Goal: Task Accomplishment & Management: Use online tool/utility

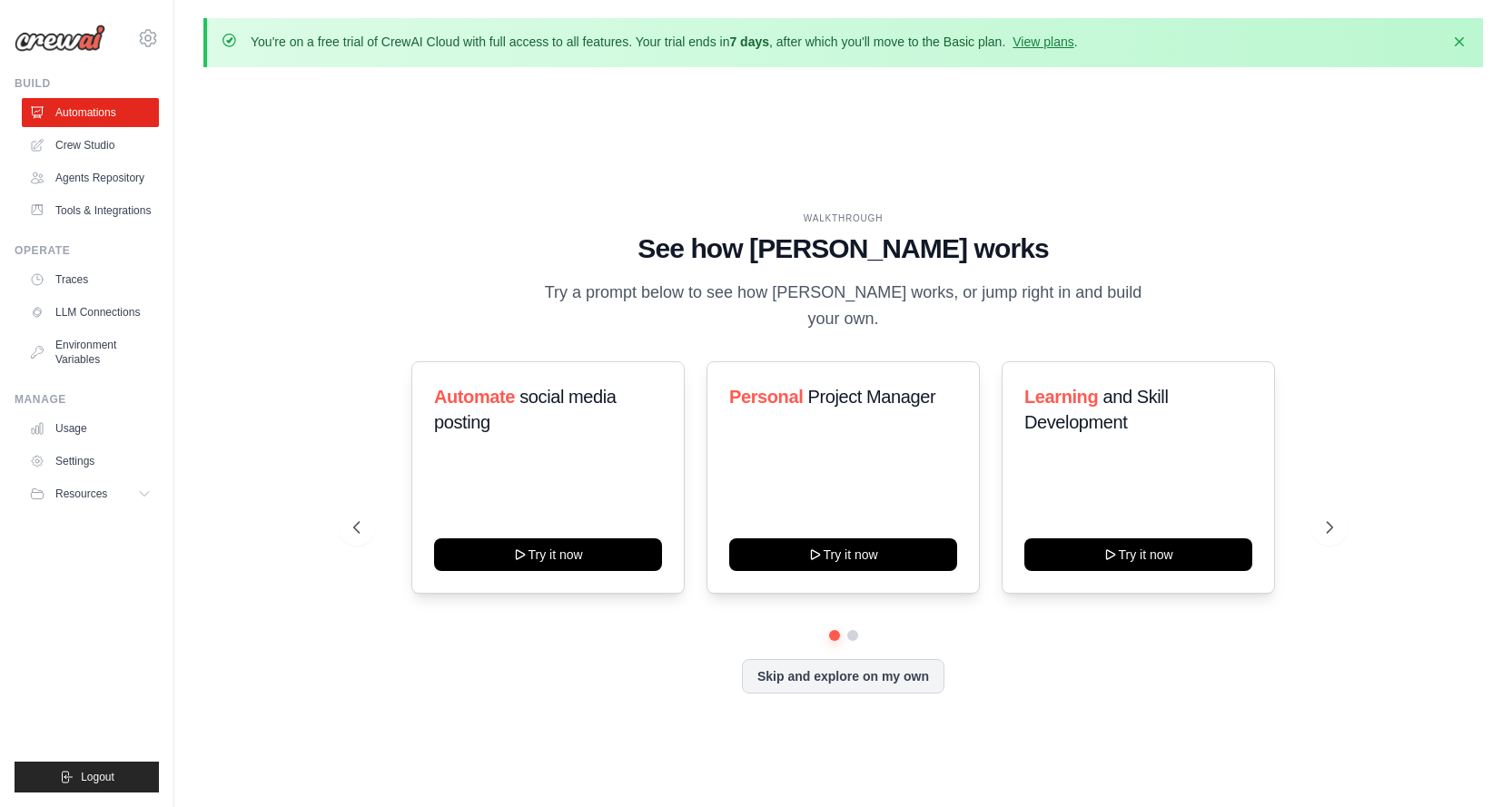
click at [883, 669] on div "Automate social media posting Try it now Personal Project Manager Try it now Le…" at bounding box center [842, 527] width 979 height 332
click at [868, 667] on div "Automate social media posting Try it now Personal Project Manager Try it now Le…" at bounding box center [842, 527] width 979 height 332
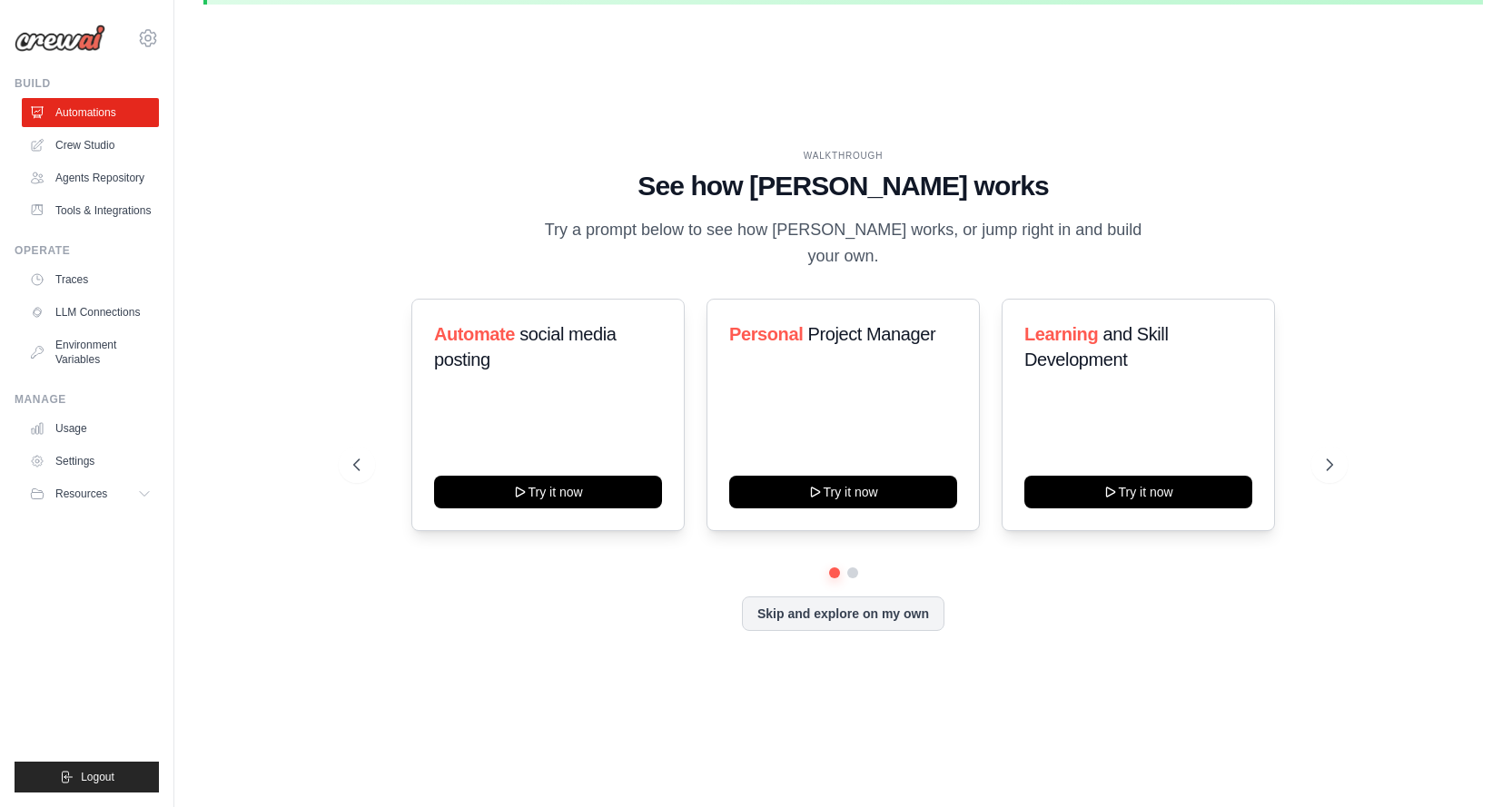
scroll to position [63, 0]
click at [874, 603] on div "Automate social media posting Try it now Personal Project Manager Try it now Le…" at bounding box center [842, 464] width 979 height 332
click at [1331, 447] on div "Automate social media posting Try it now Personal Project Manager Try it now Le…" at bounding box center [842, 413] width 979 height 232
click at [1325, 454] on div "Automate social media posting Try it now Personal Project Manager Try it now Le…" at bounding box center [842, 413] width 979 height 232
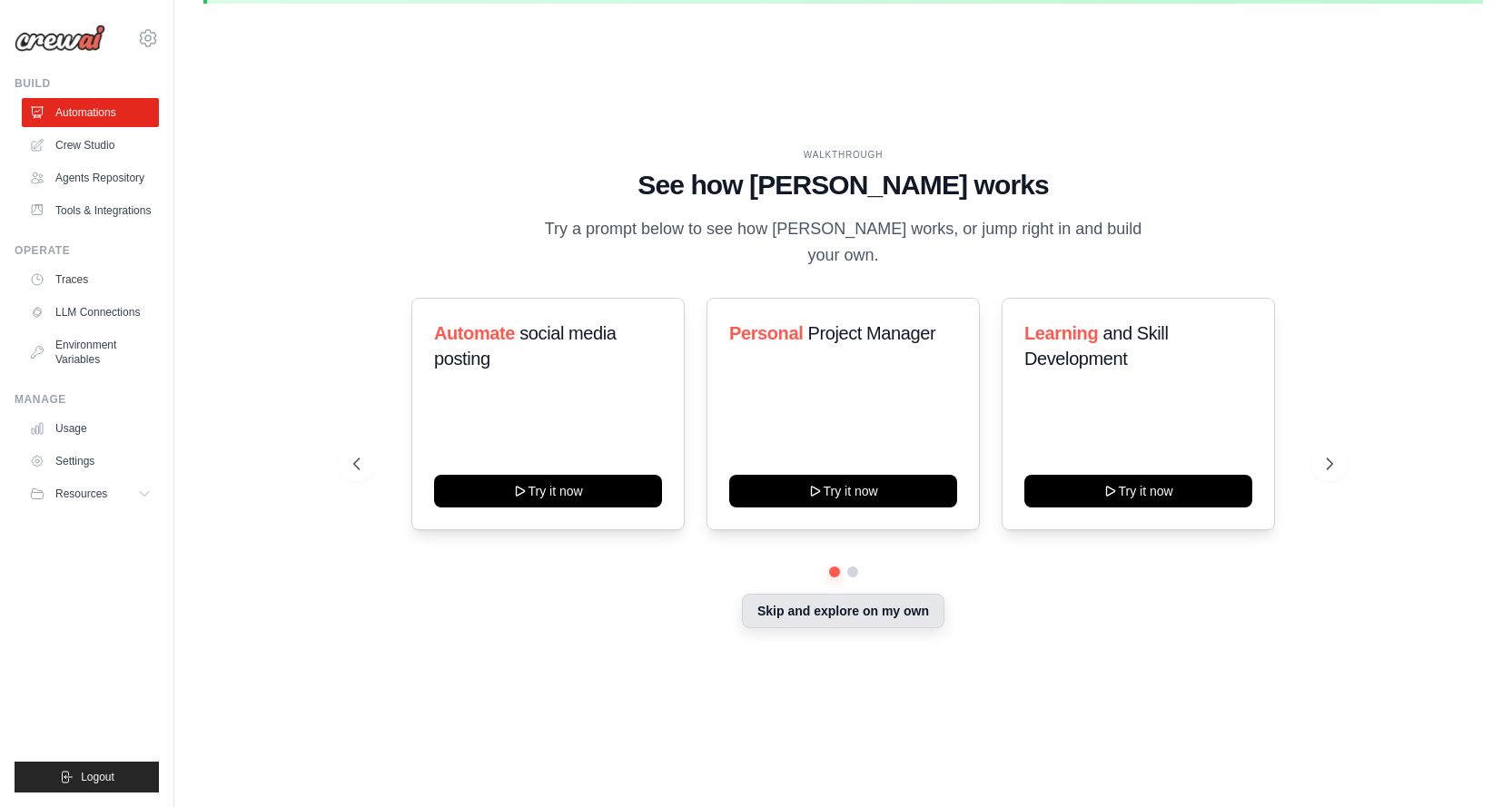
click at [861, 600] on button "Skip and explore on my own" at bounding box center [843, 611] width 202 height 35
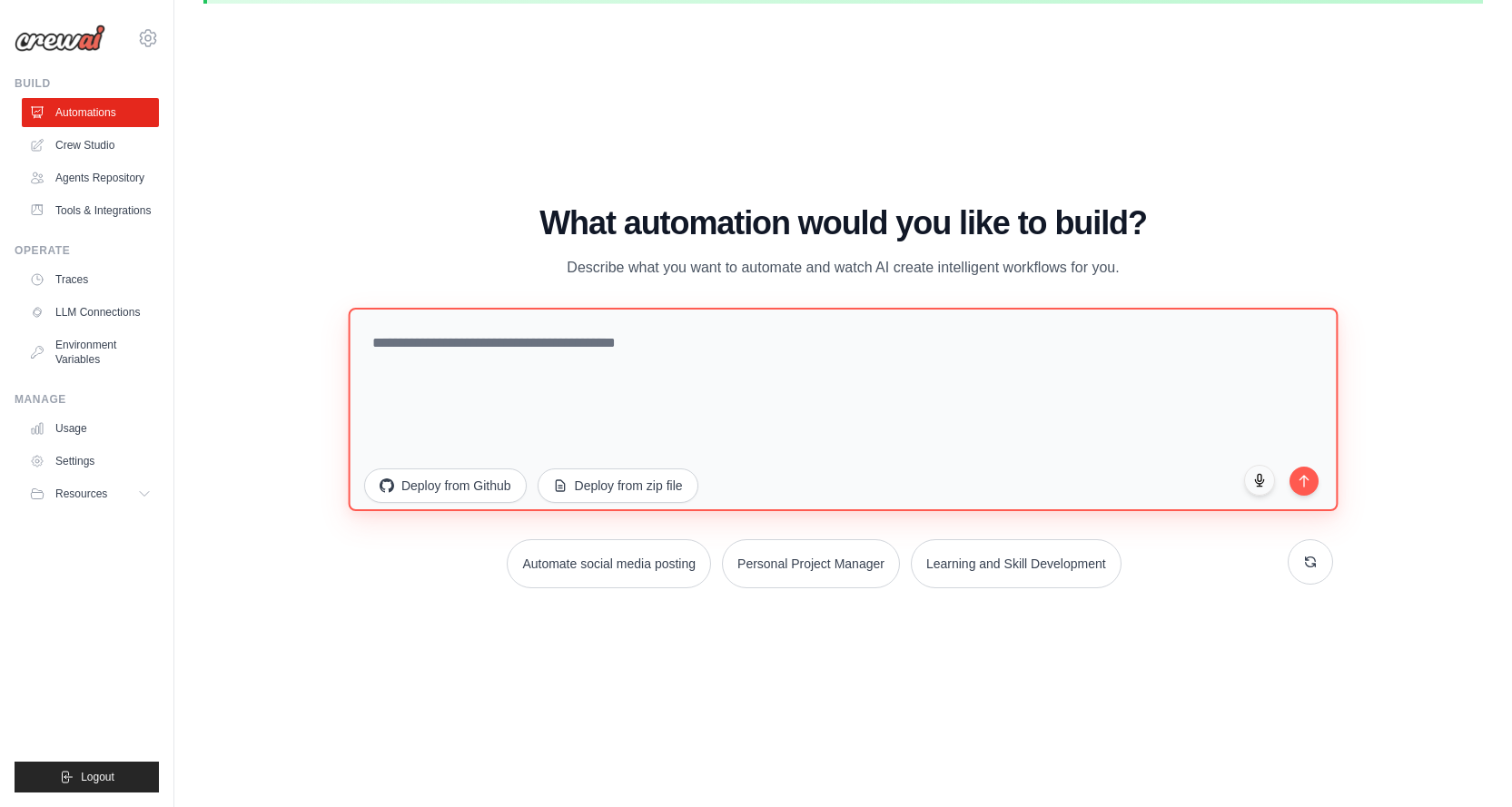
click at [604, 366] on textarea at bounding box center [843, 408] width 989 height 203
paste textarea "**********"
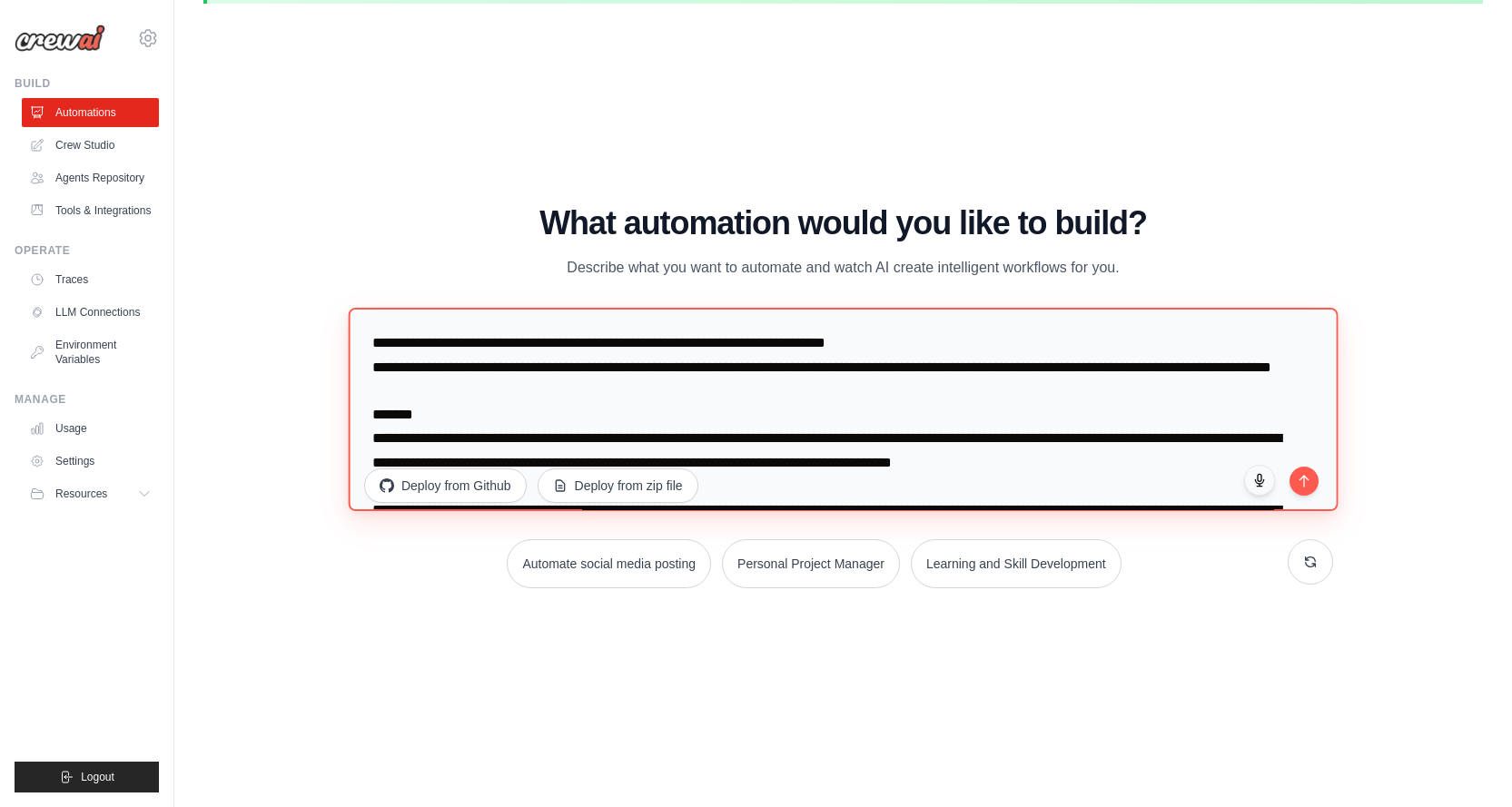
scroll to position [693, 0]
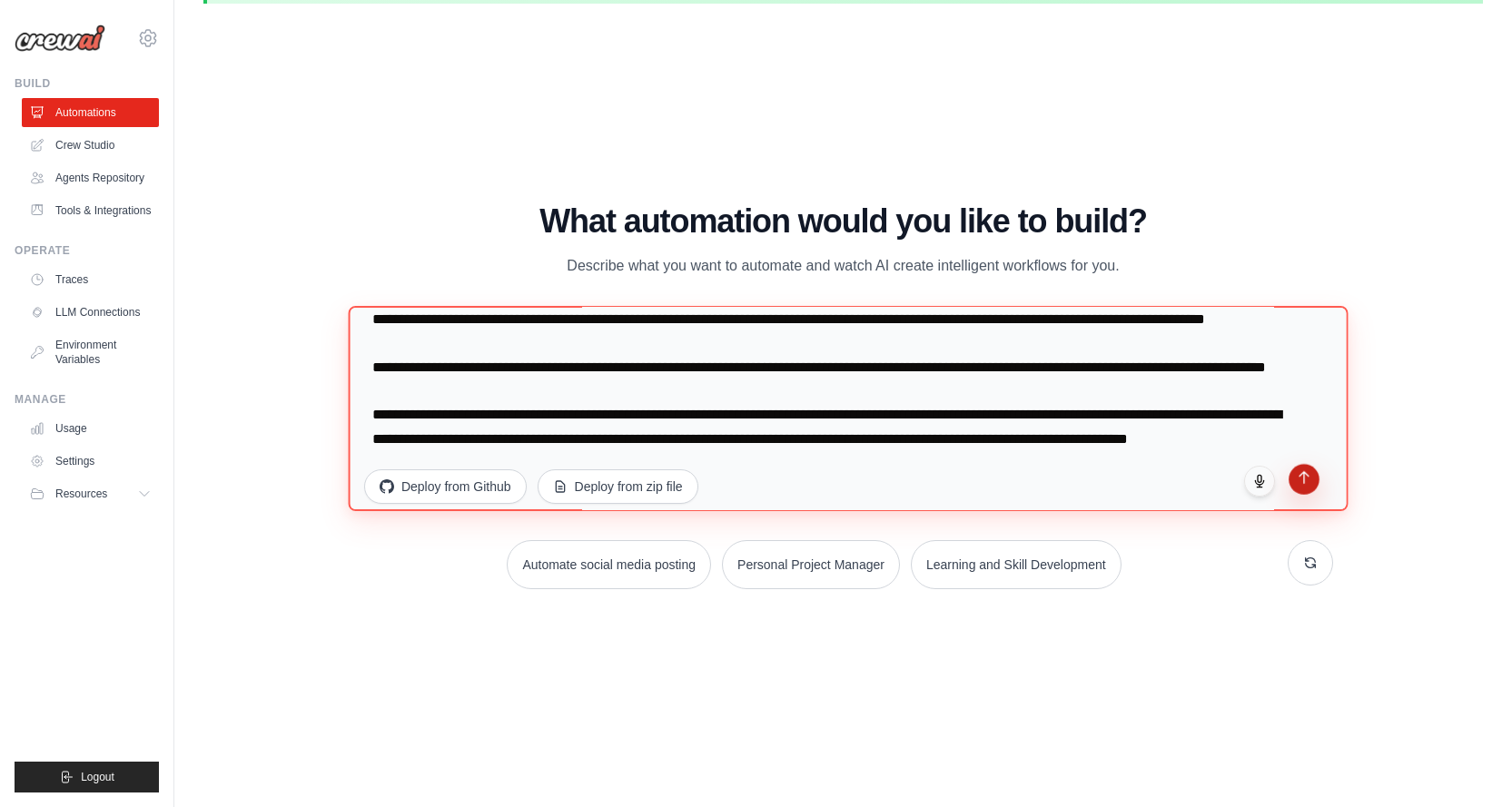
type textarea "**********"
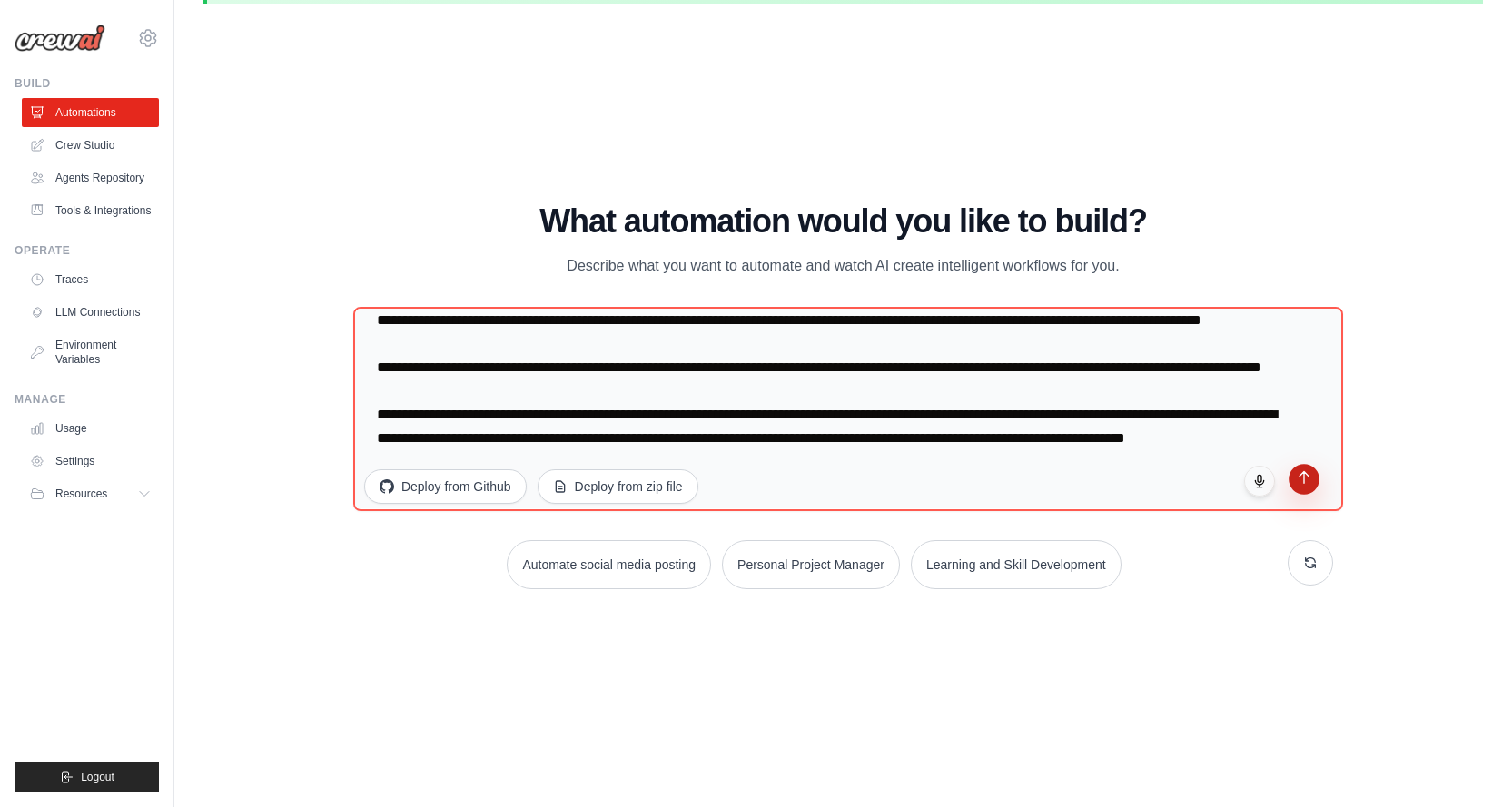
click at [1303, 484] on icon "submit" at bounding box center [1303, 476] width 16 height 16
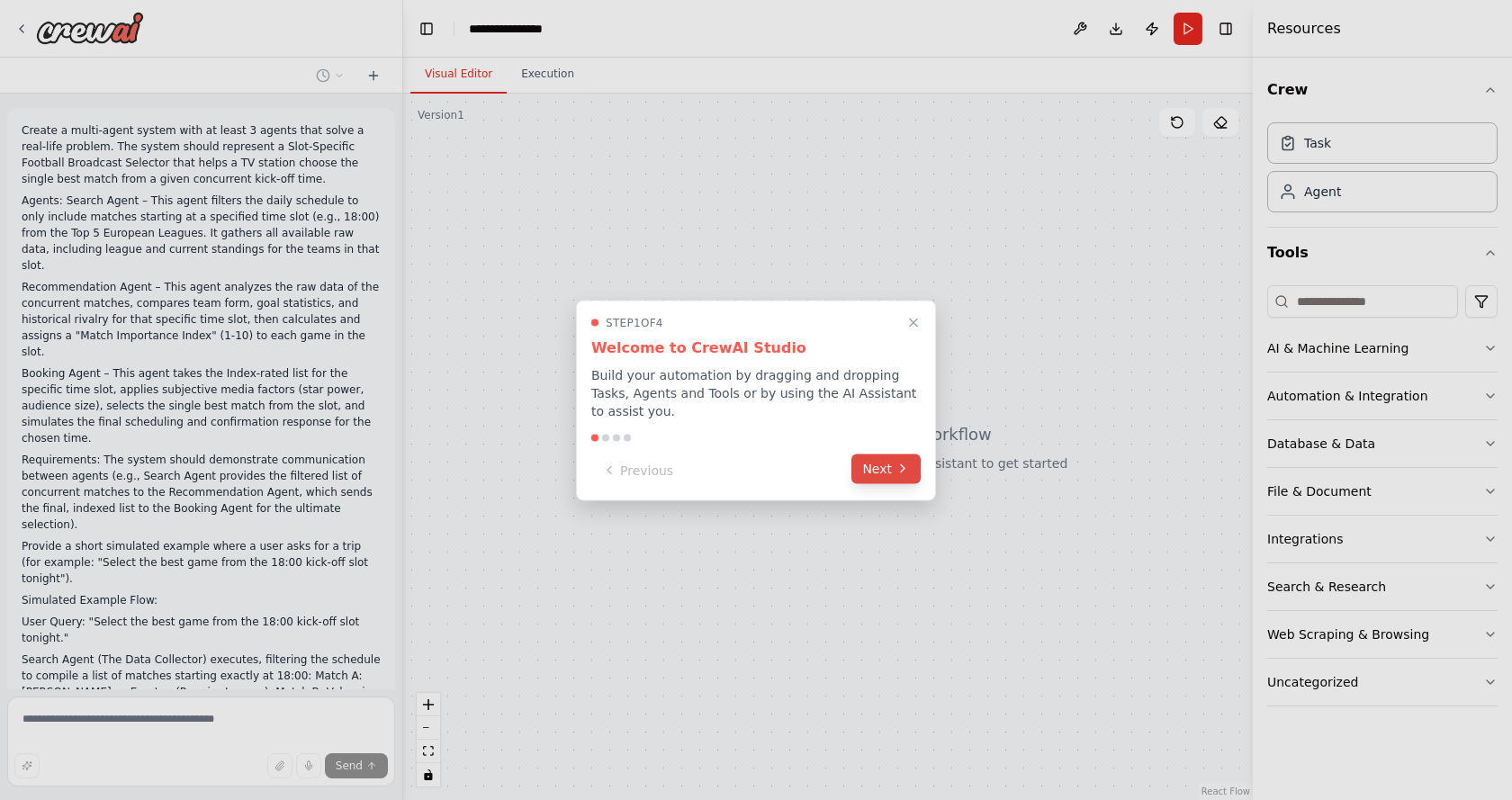
scroll to position [255, 0]
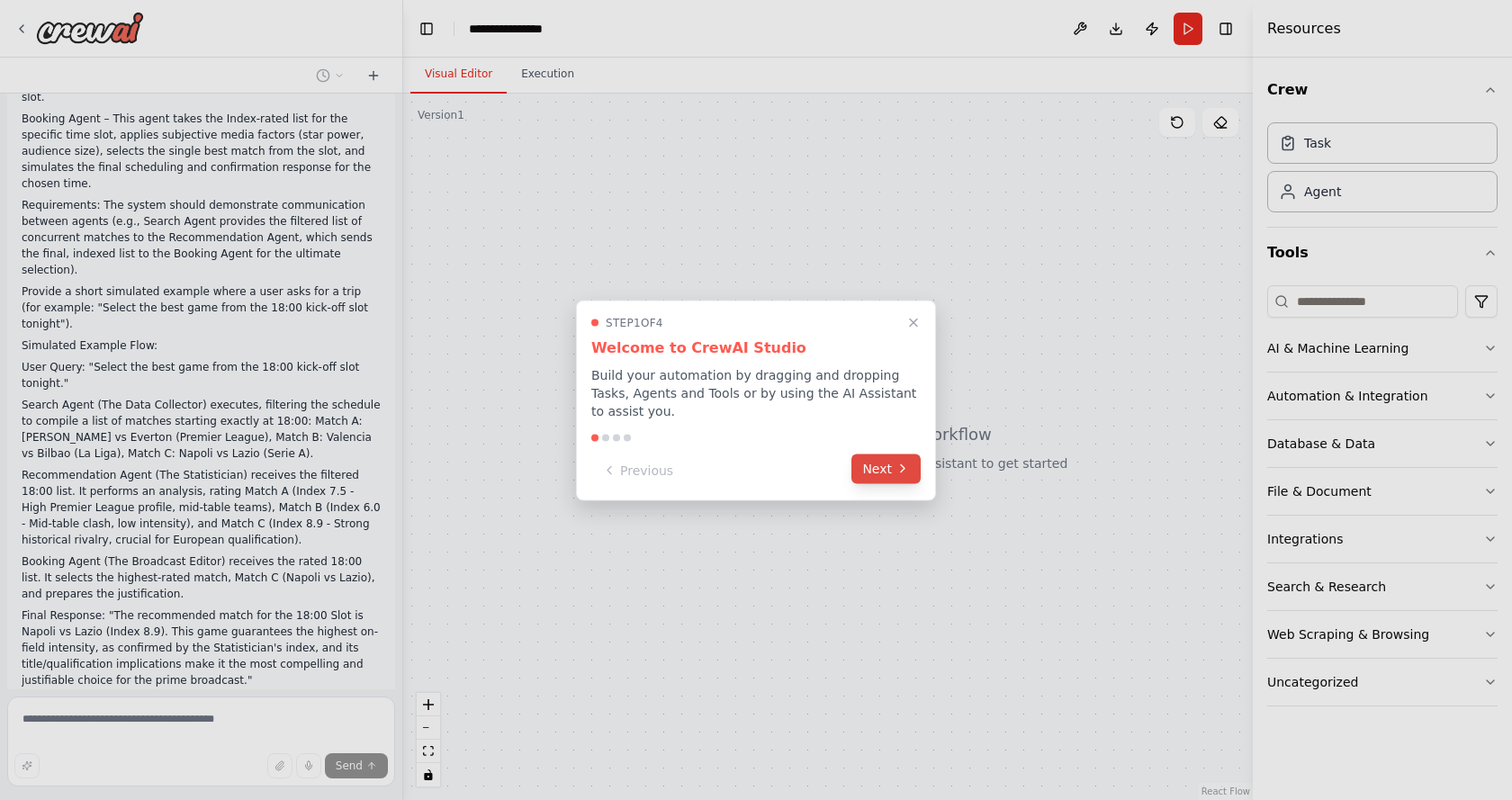
click at [897, 463] on icon at bounding box center [902, 469] width 15 height 15
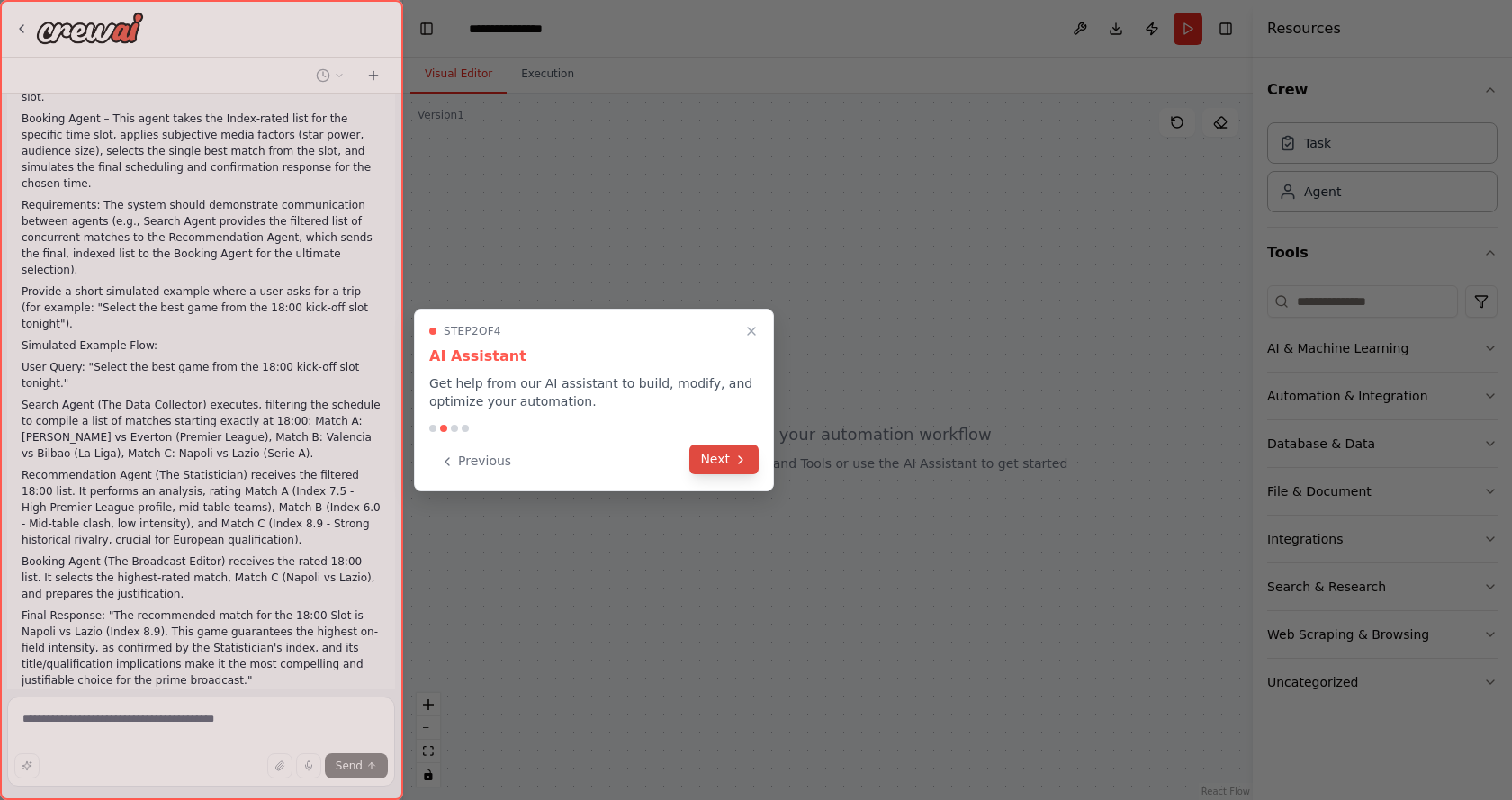
click at [715, 460] on button "Next" at bounding box center [724, 459] width 69 height 30
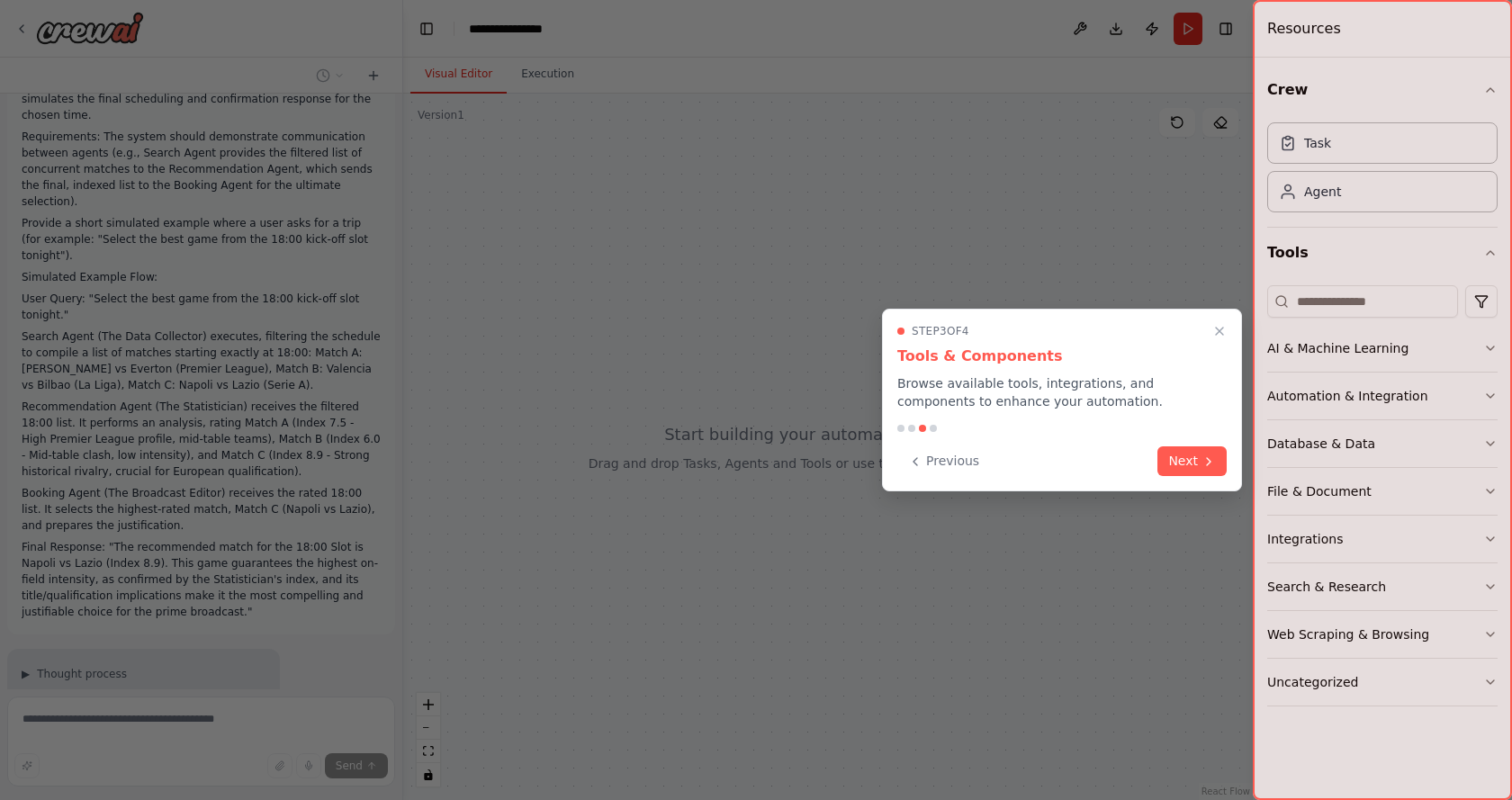
scroll to position [375, 0]
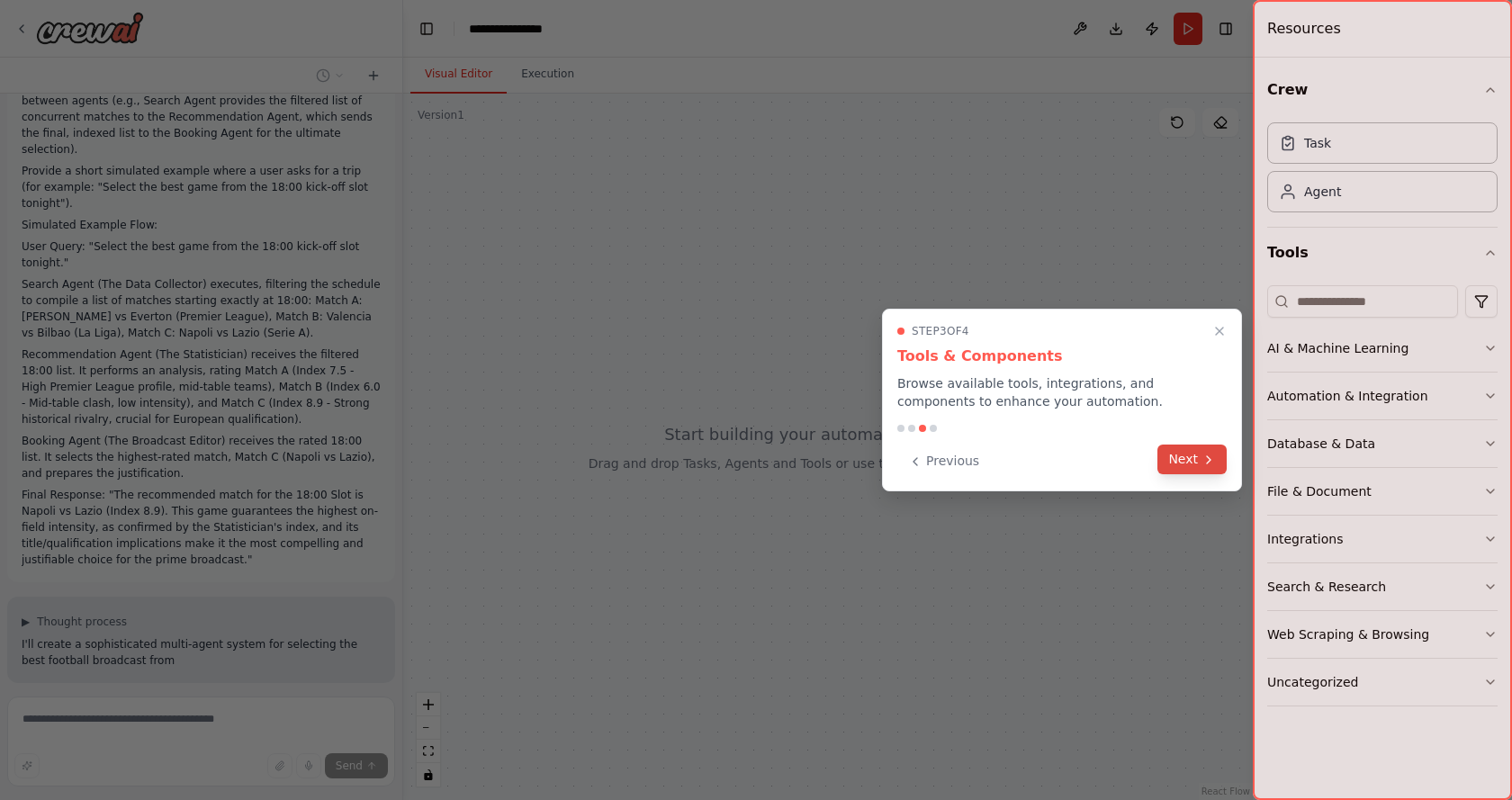
click at [1187, 457] on button "Next" at bounding box center [1192, 459] width 69 height 30
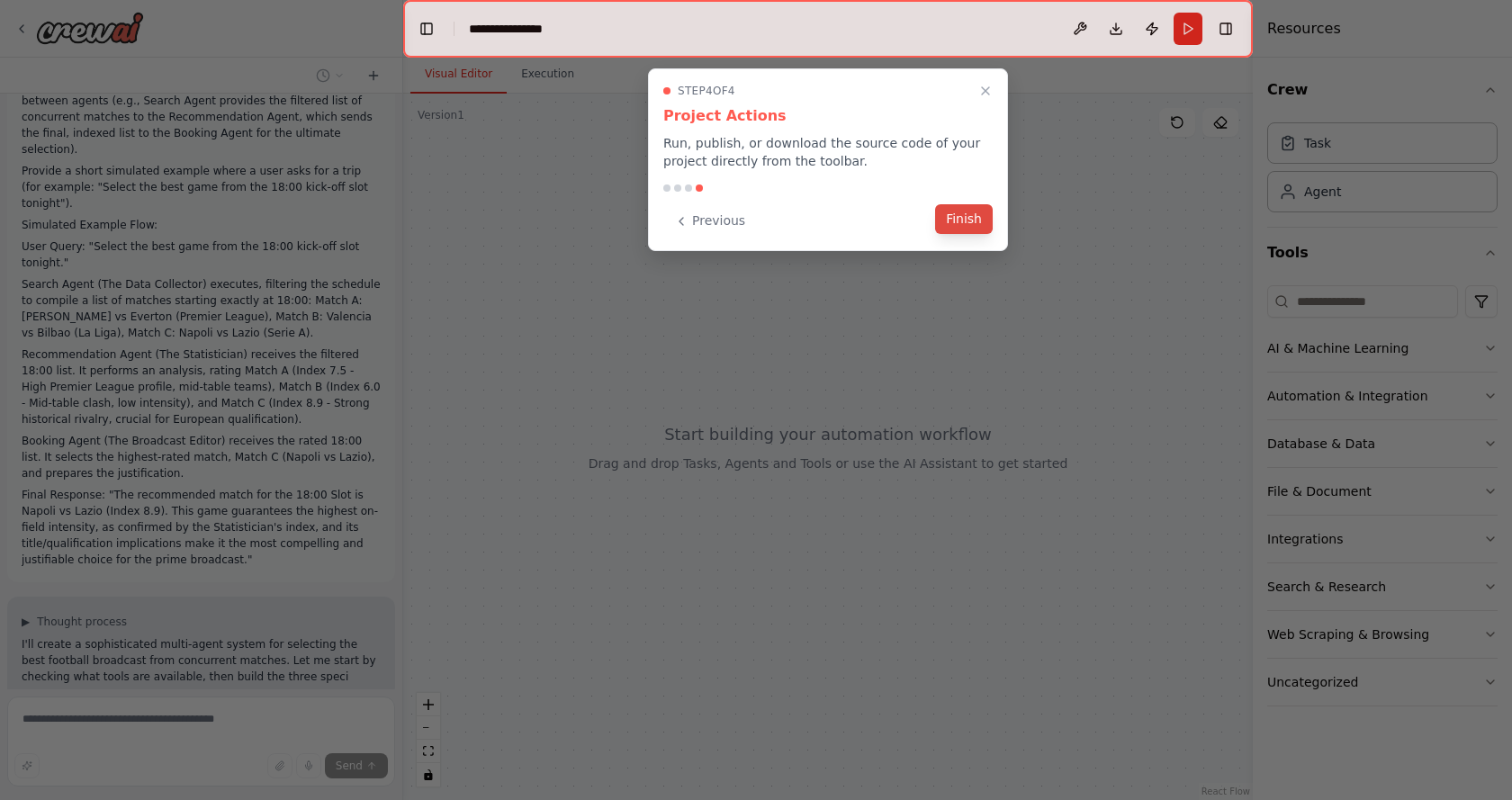
click at [962, 214] on button "Finish" at bounding box center [963, 218] width 57 height 30
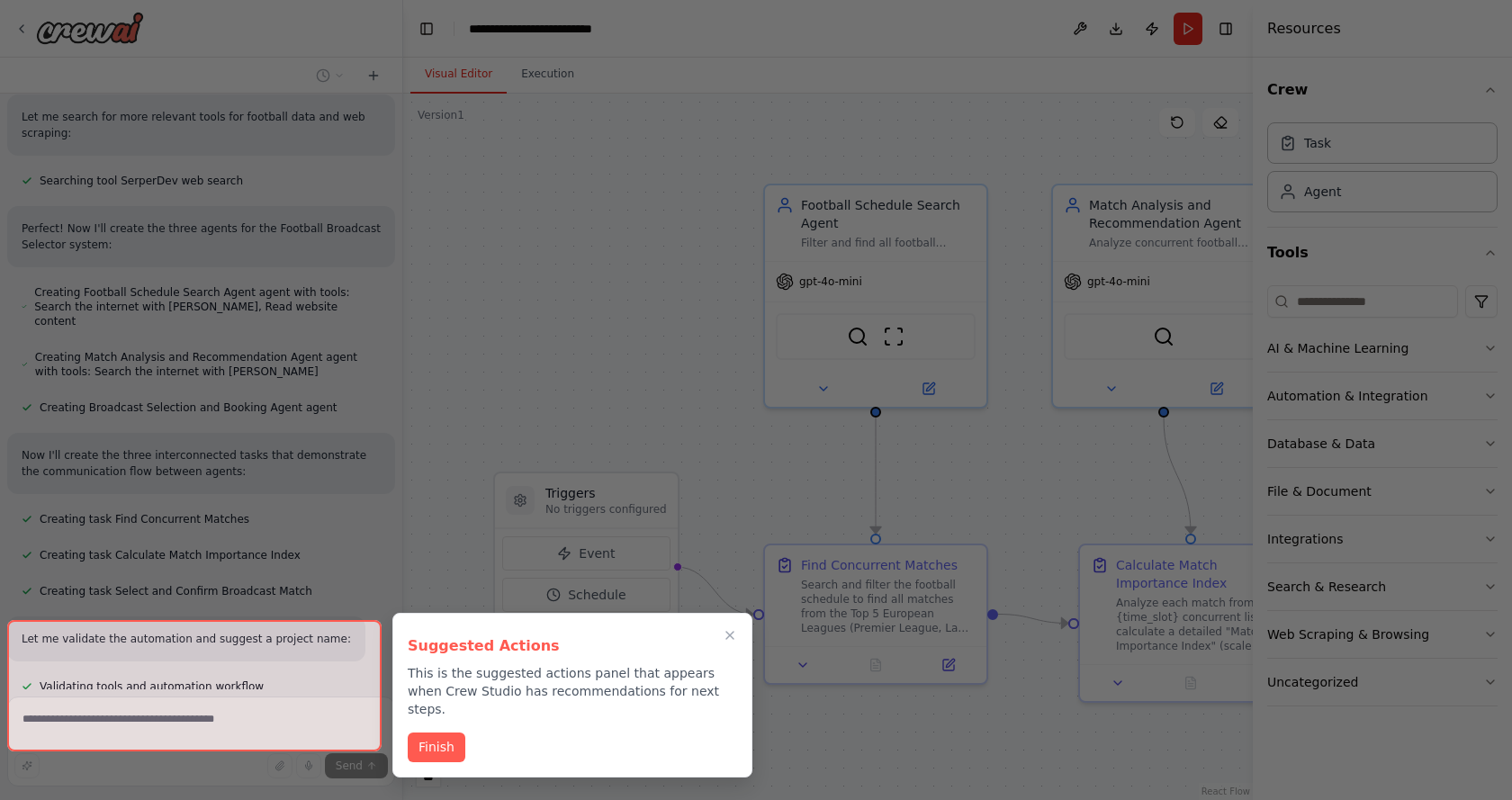
scroll to position [1089, 0]
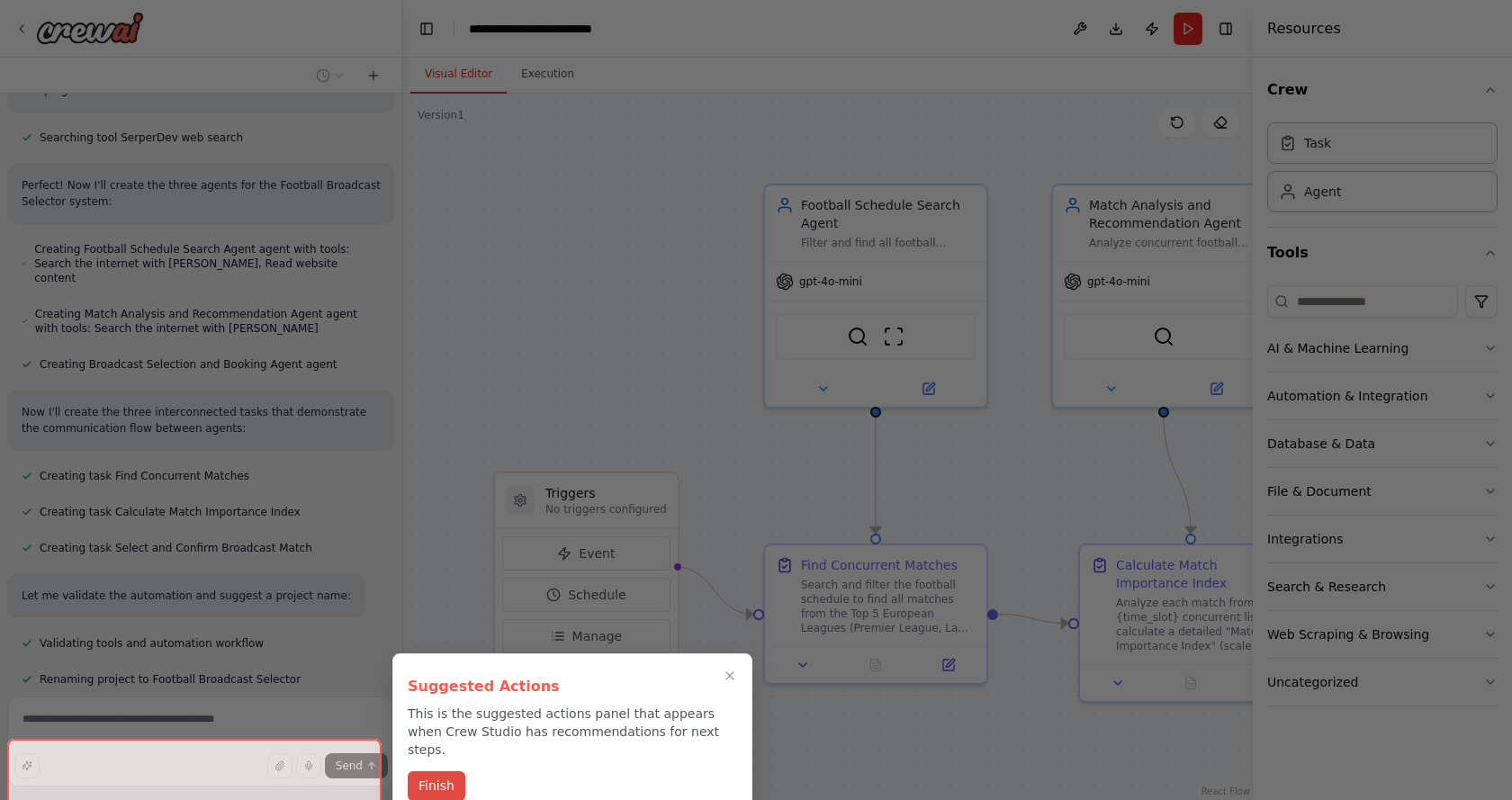
click at [435, 771] on button "Finish" at bounding box center [436, 785] width 57 height 30
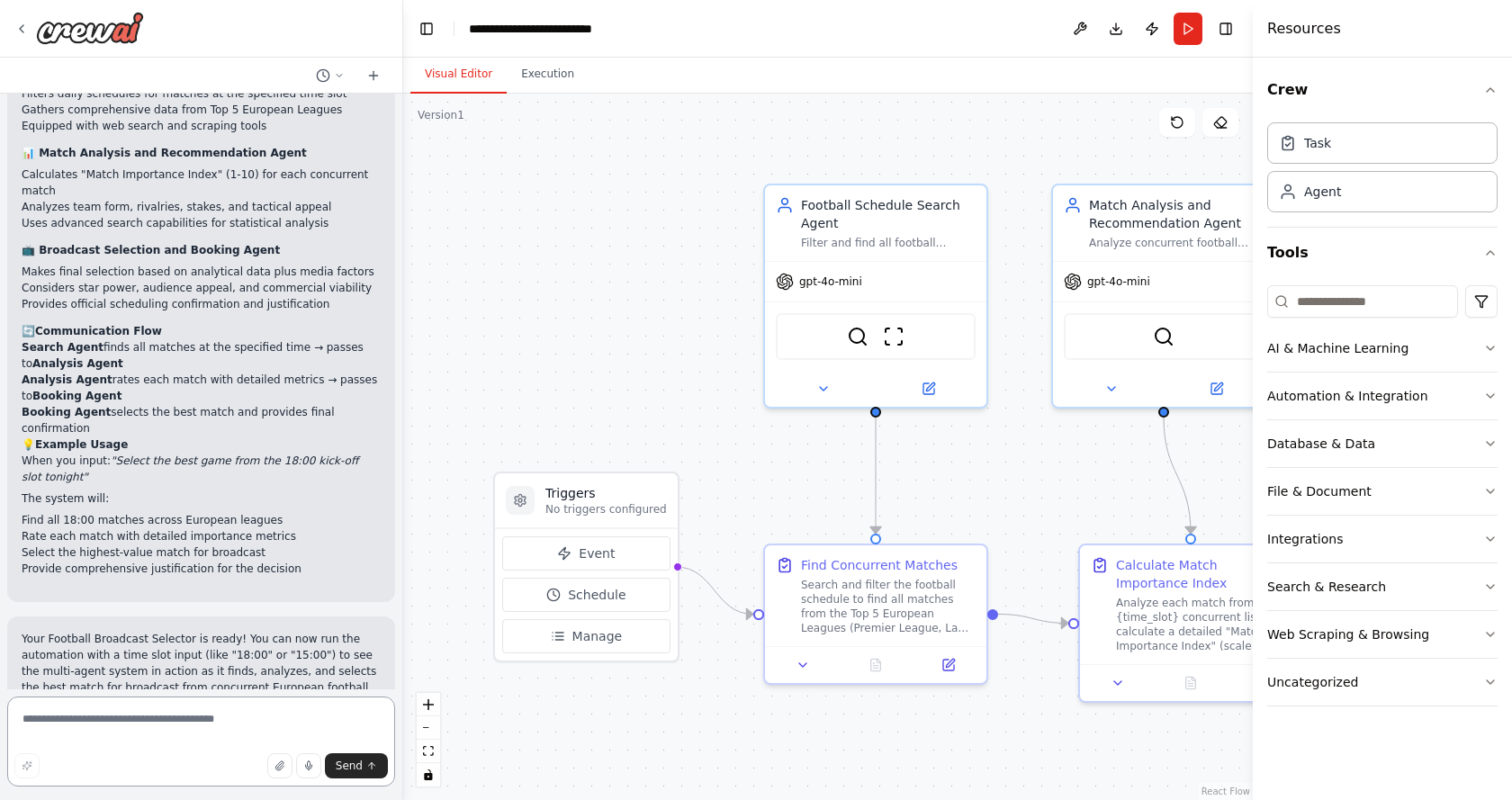
scroll to position [1818, 0]
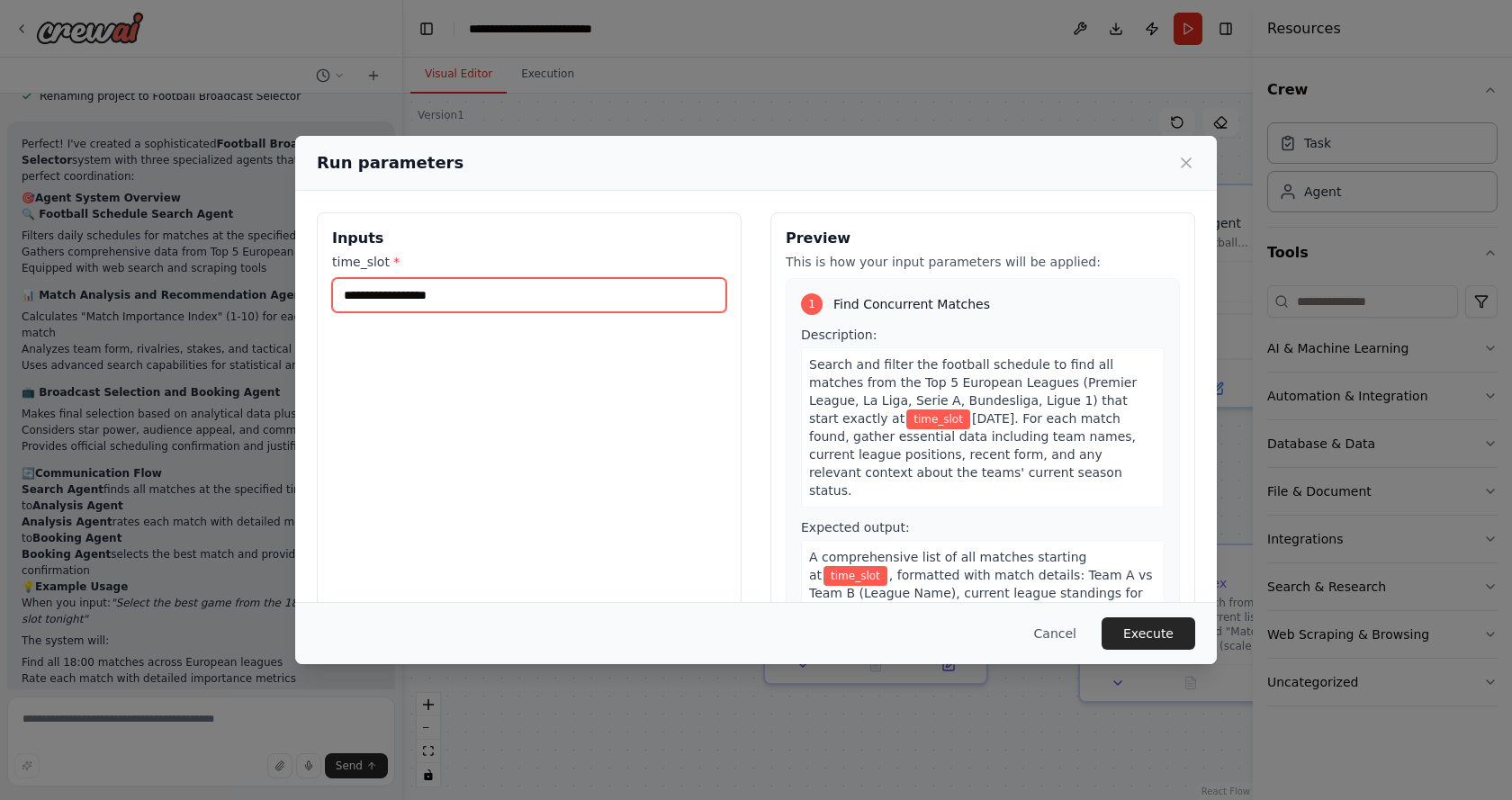
click at [415, 296] on input "time_slot *" at bounding box center [529, 295] width 394 height 35
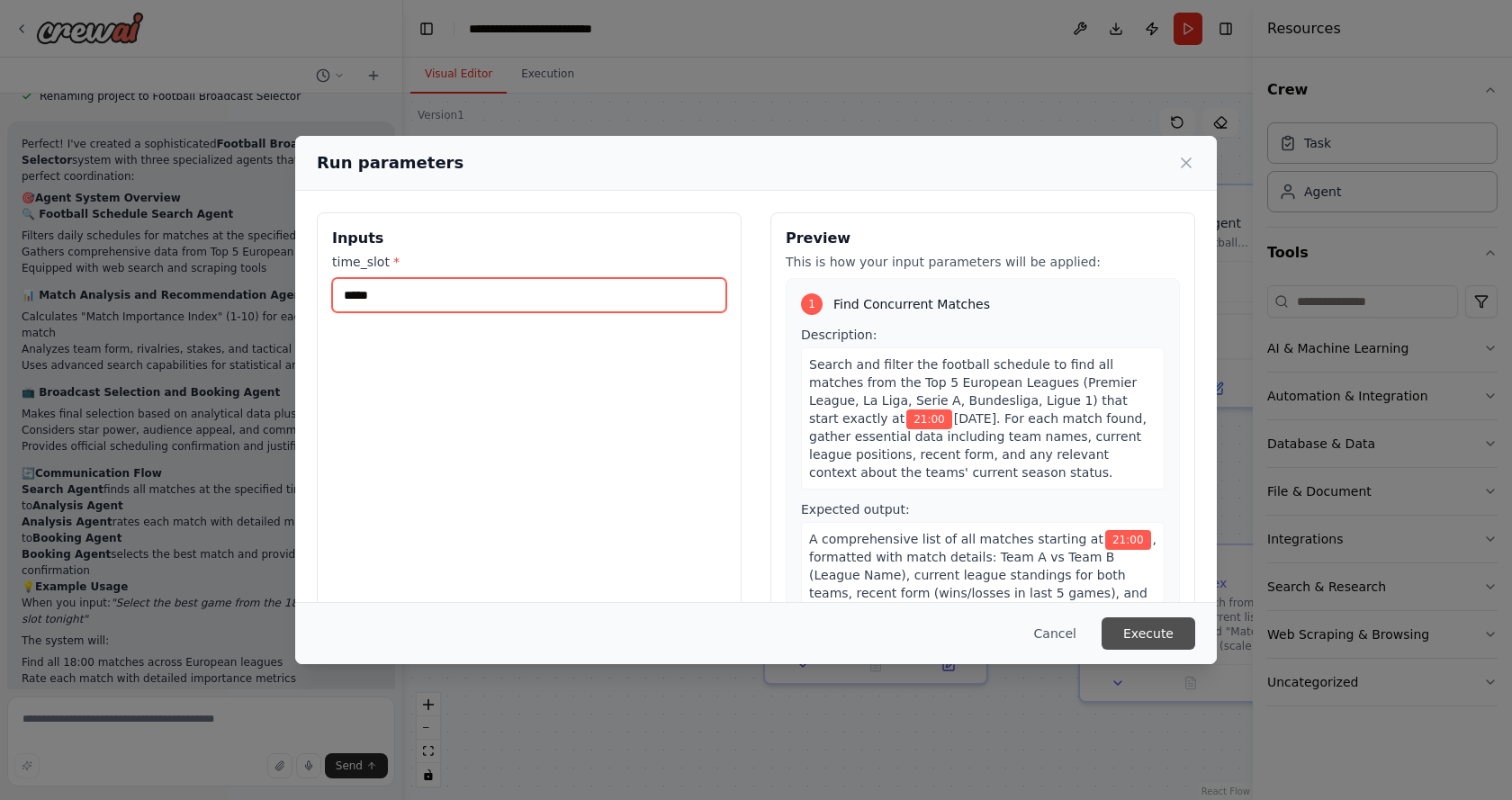
type input "*****"
click at [1134, 632] on button "Execute" at bounding box center [1148, 633] width 94 height 33
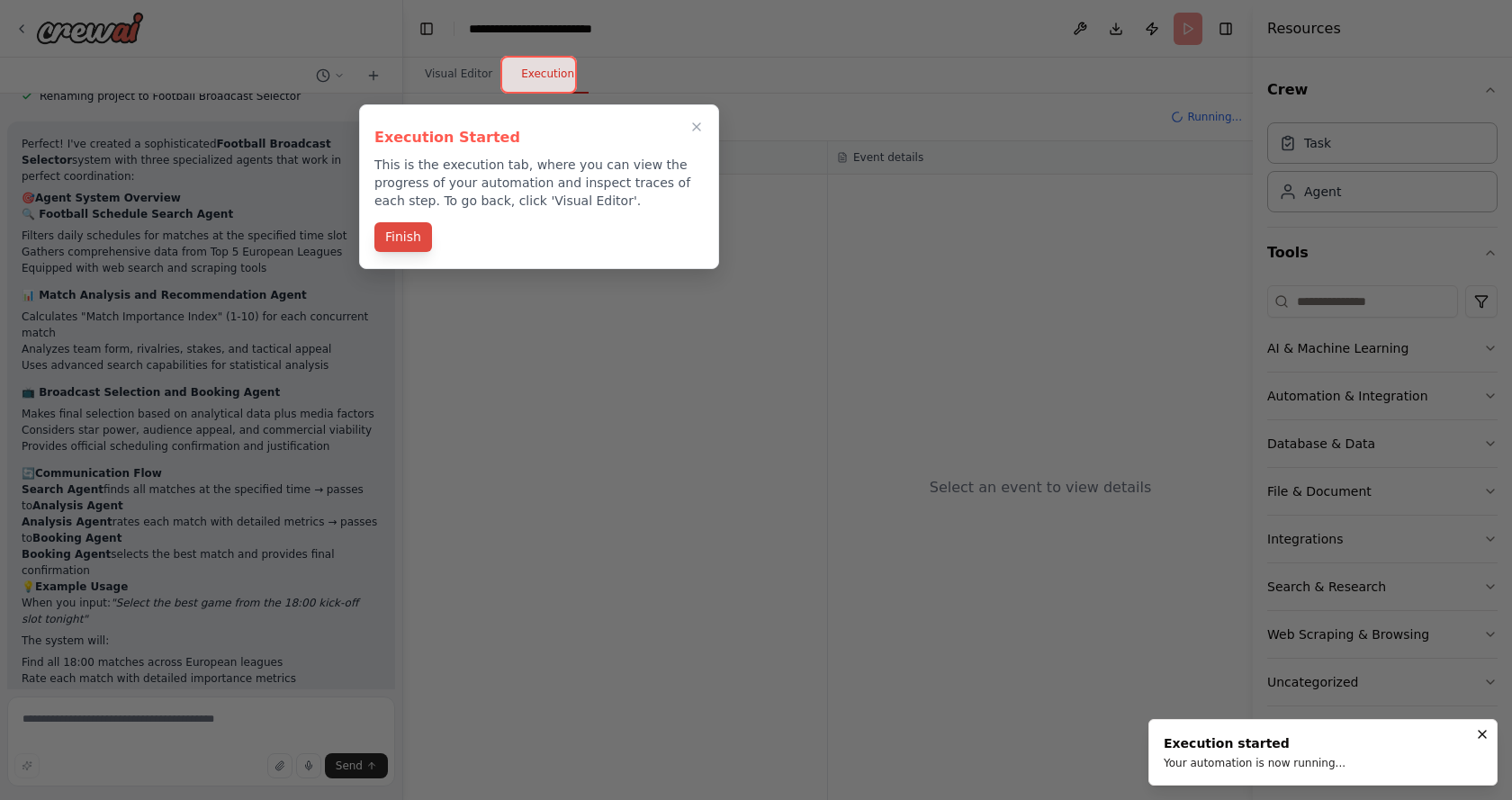
click at [400, 238] on button "Finish" at bounding box center [402, 237] width 57 height 30
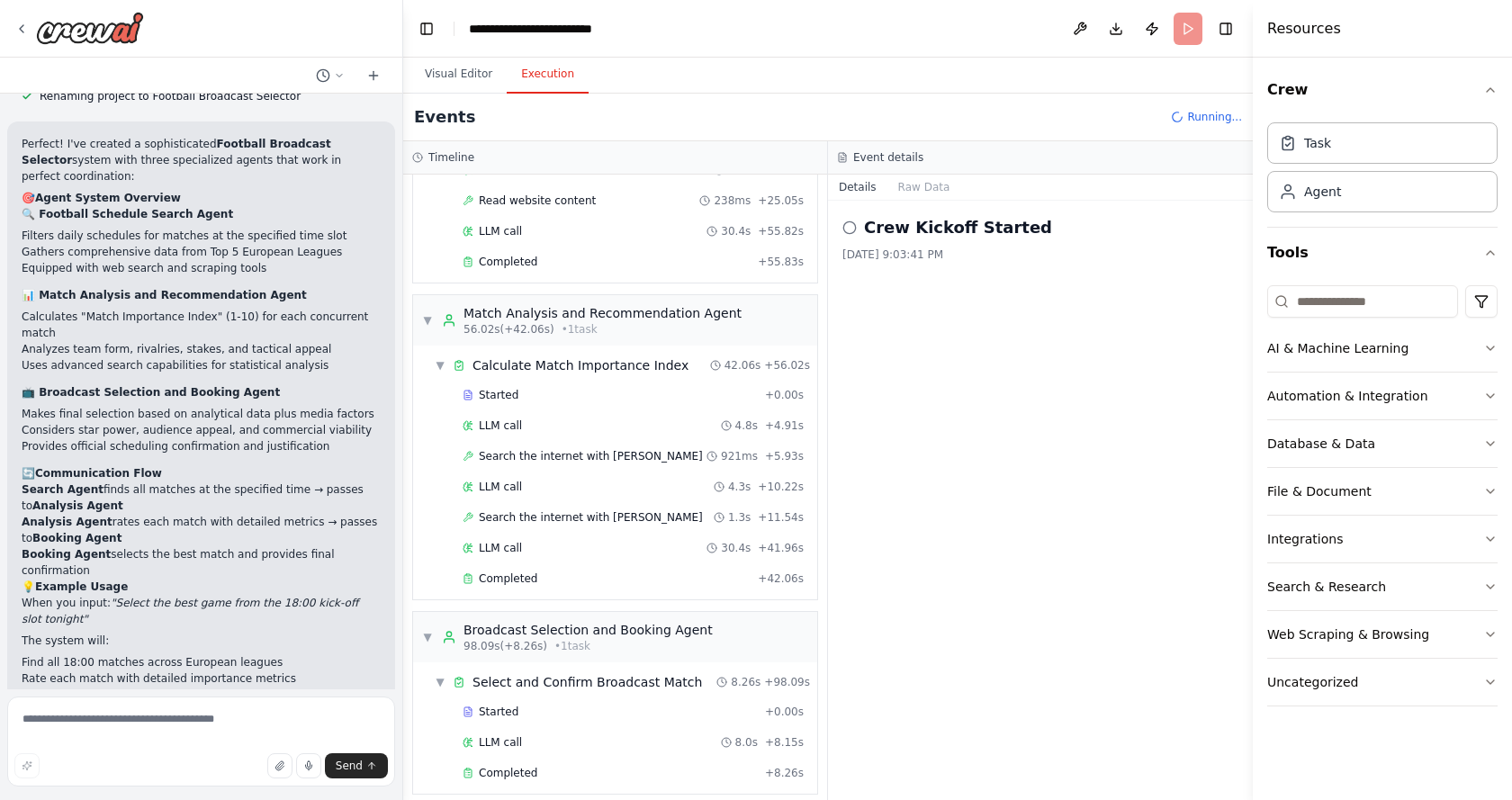
scroll to position [1818, 0]
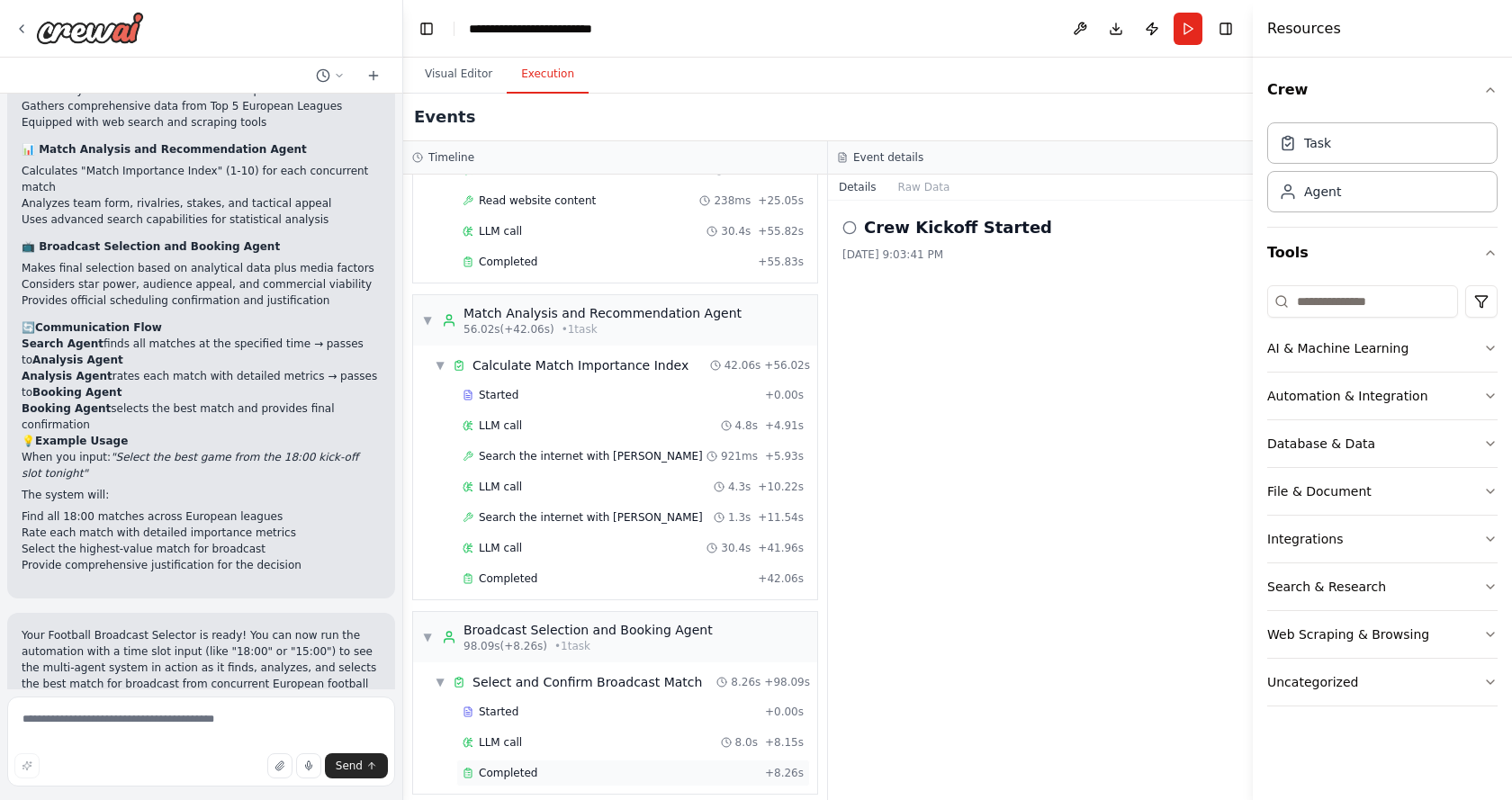
click at [523, 765] on span "Completed" at bounding box center [508, 773] width 58 height 15
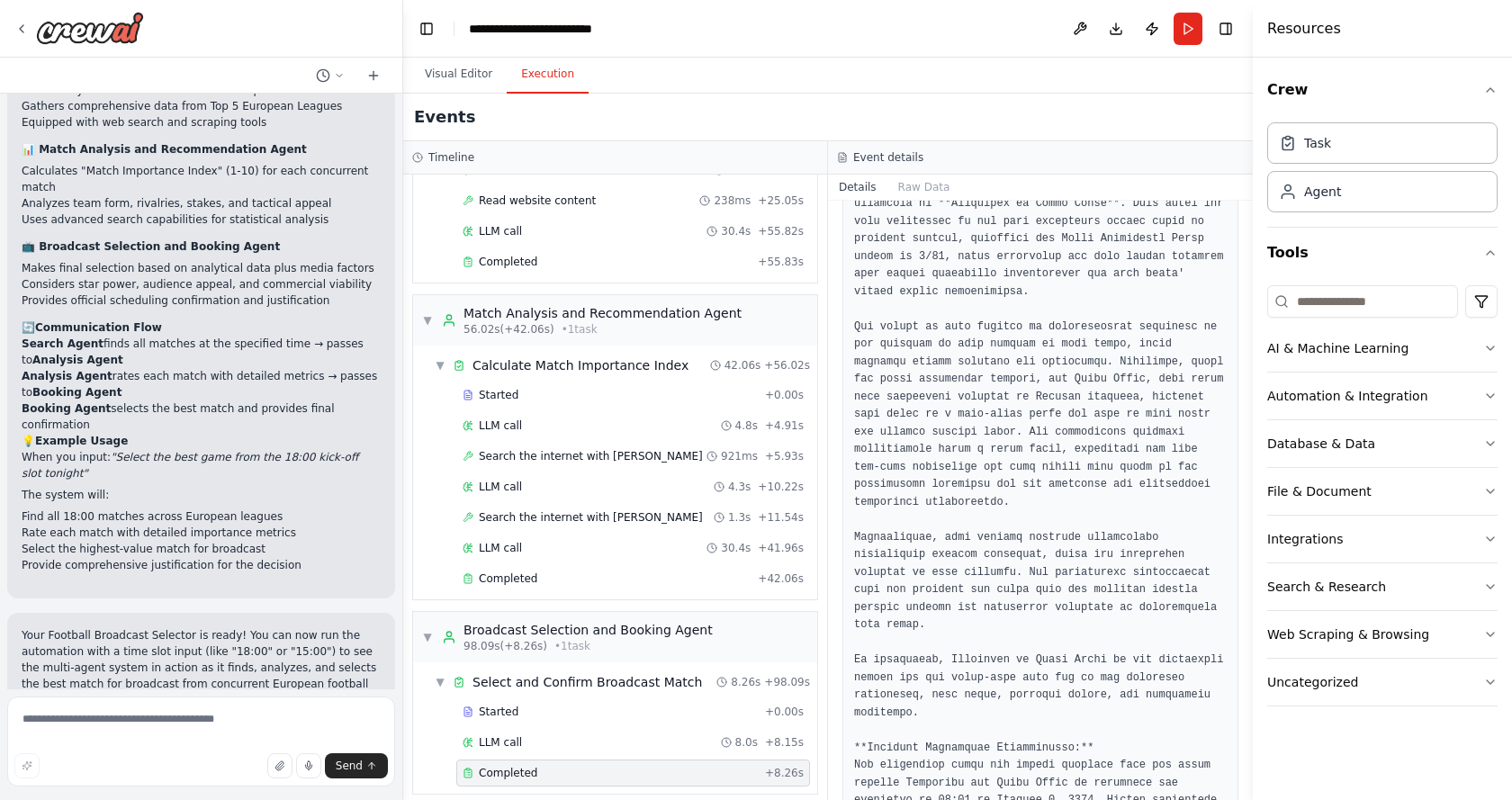
scroll to position [392, 0]
